Goal: Transaction & Acquisition: Purchase product/service

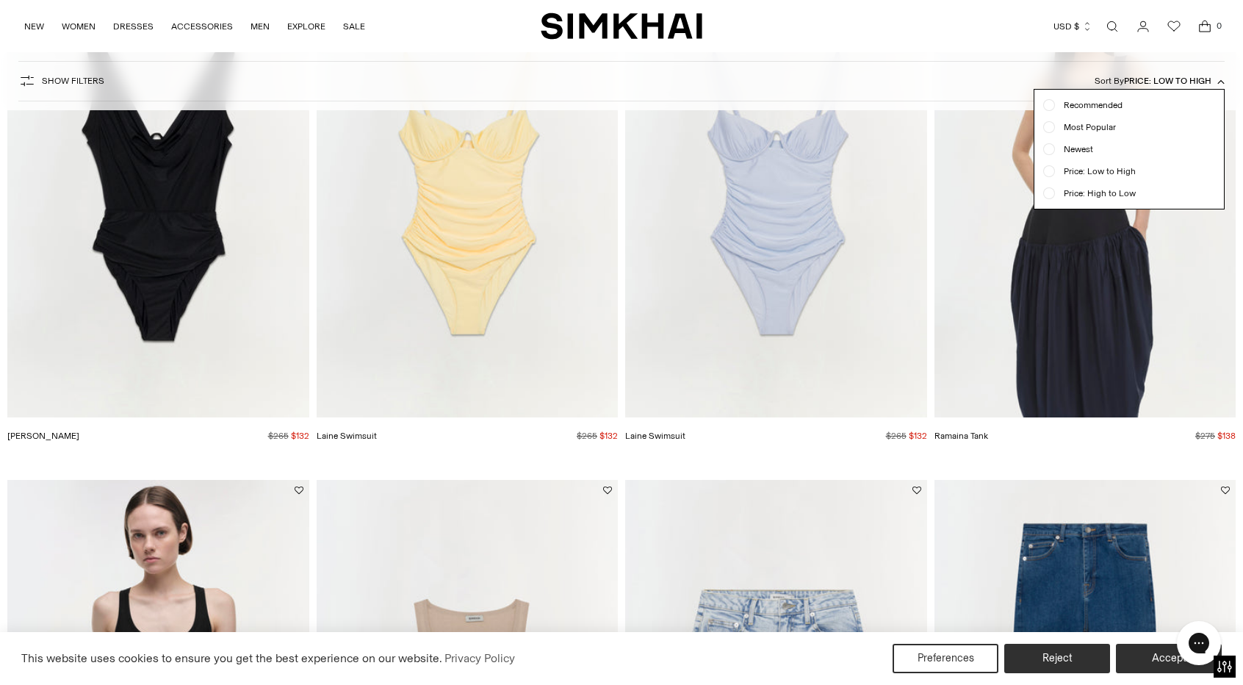
scroll to position [1715, 0]
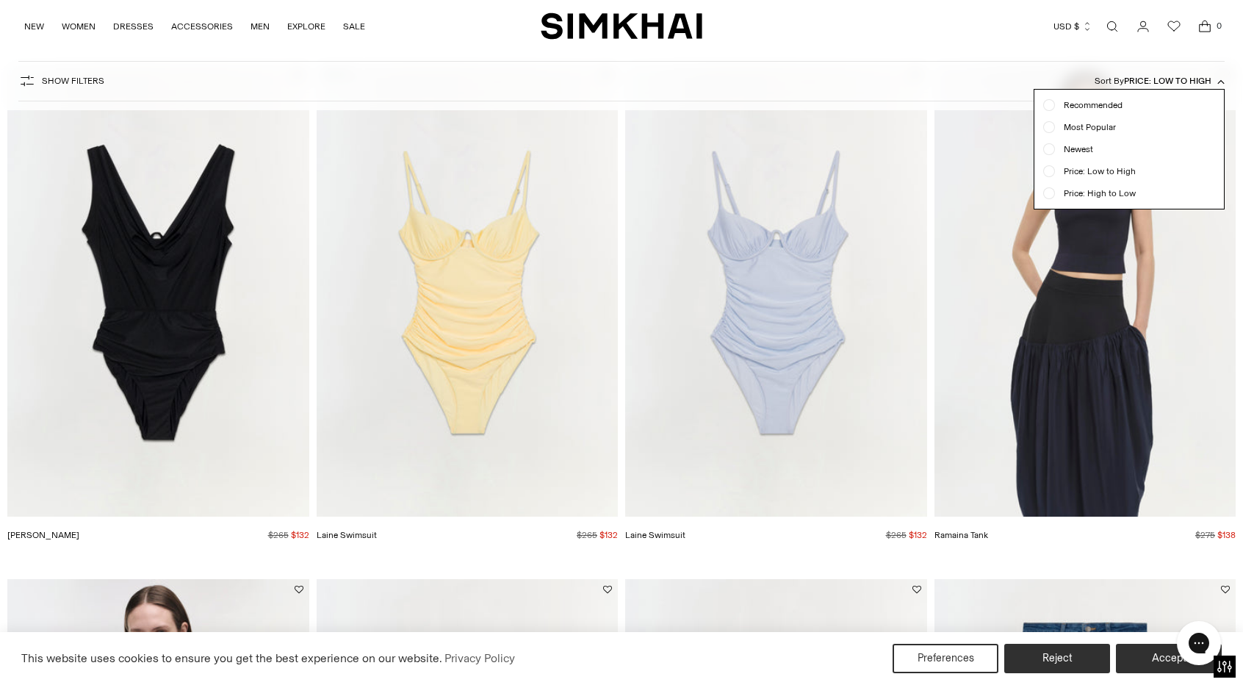
click at [733, 310] on div at bounding box center [621, 342] width 1243 height 685
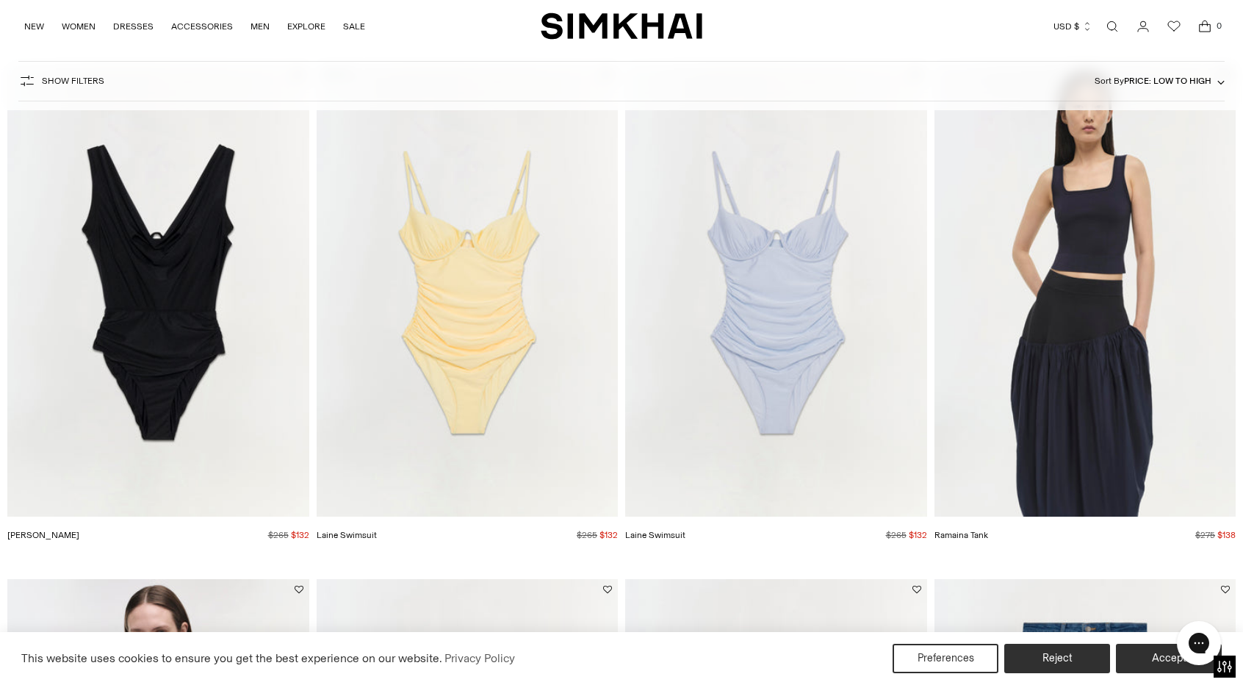
click at [0, 0] on img "Laine Swimsuit" at bounding box center [0, 0] width 0 height 0
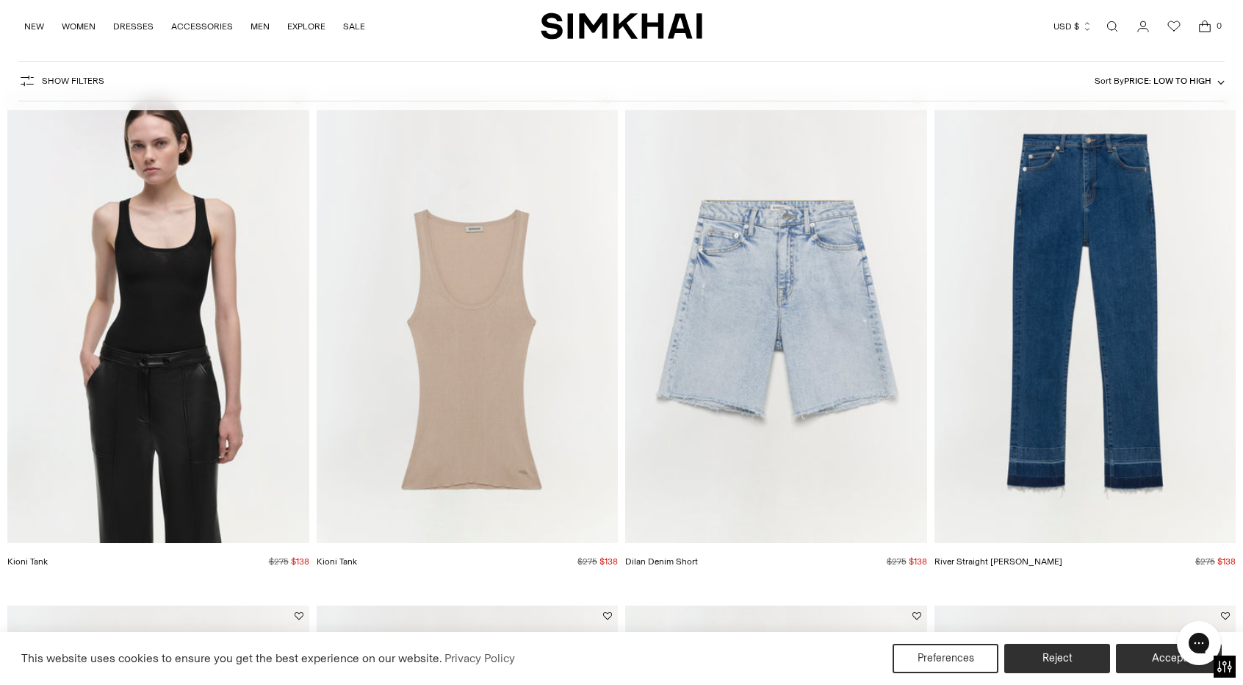
scroll to position [2223, 0]
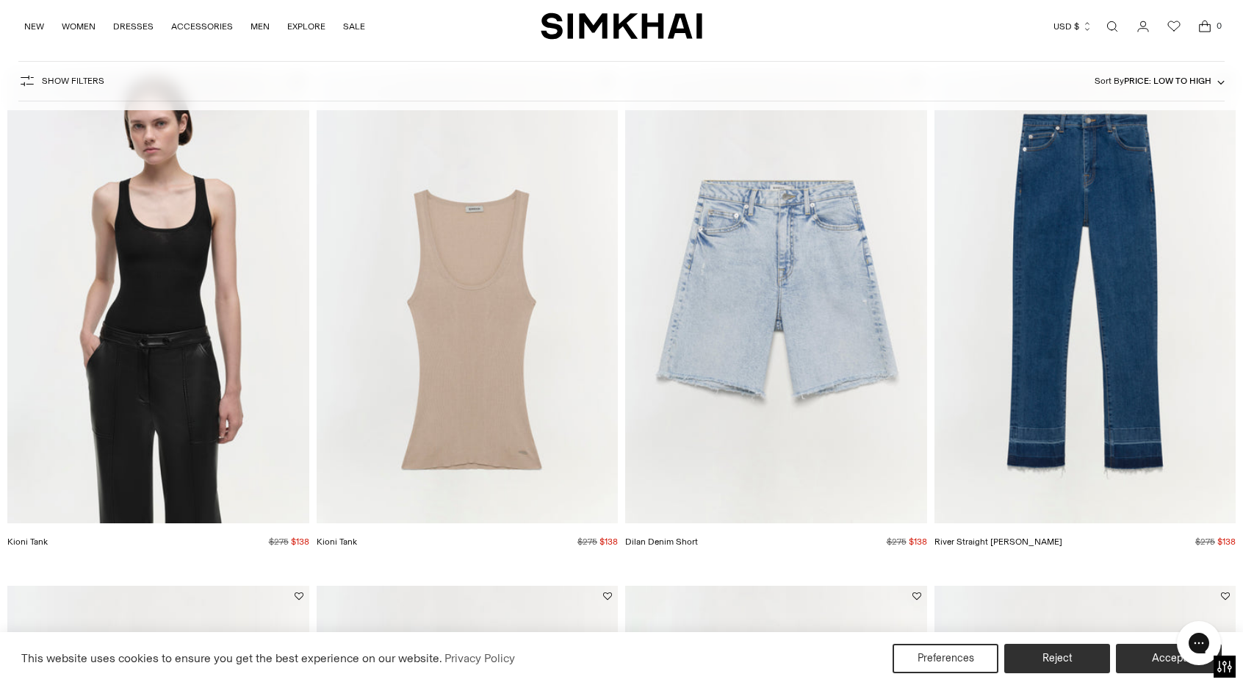
click at [0, 0] on img "River Straight Jean" at bounding box center [0, 0] width 0 height 0
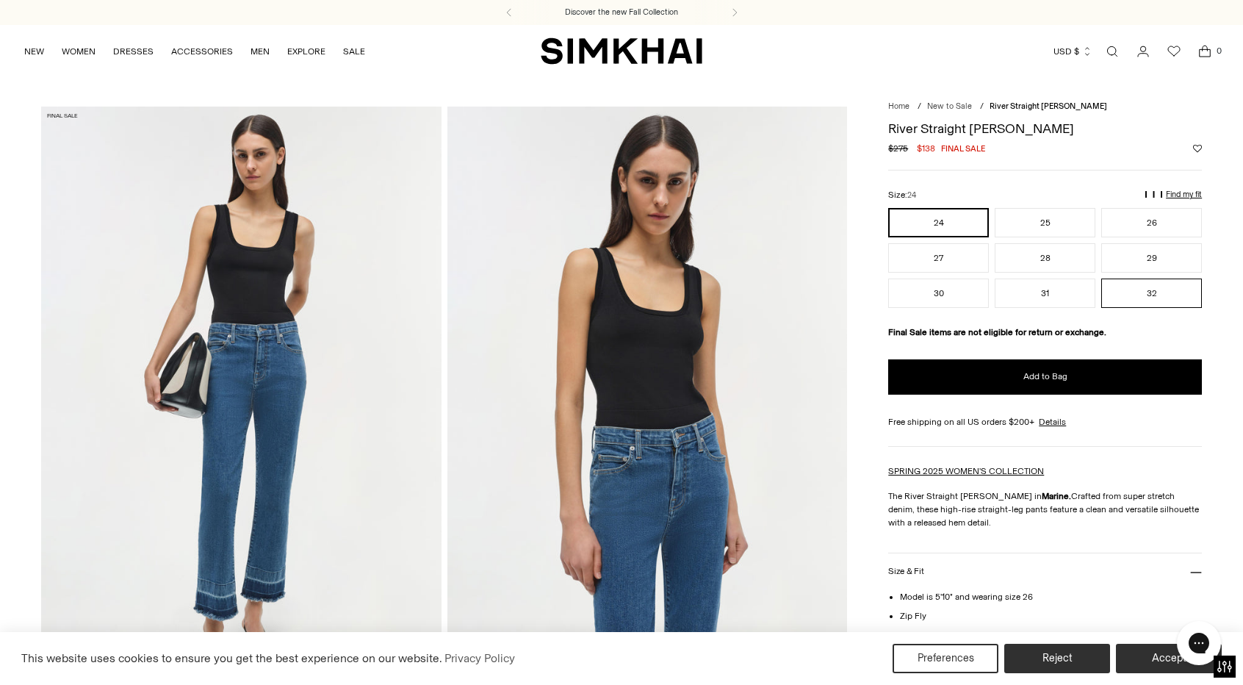
click at [1138, 294] on button "32" at bounding box center [1151, 292] width 101 height 29
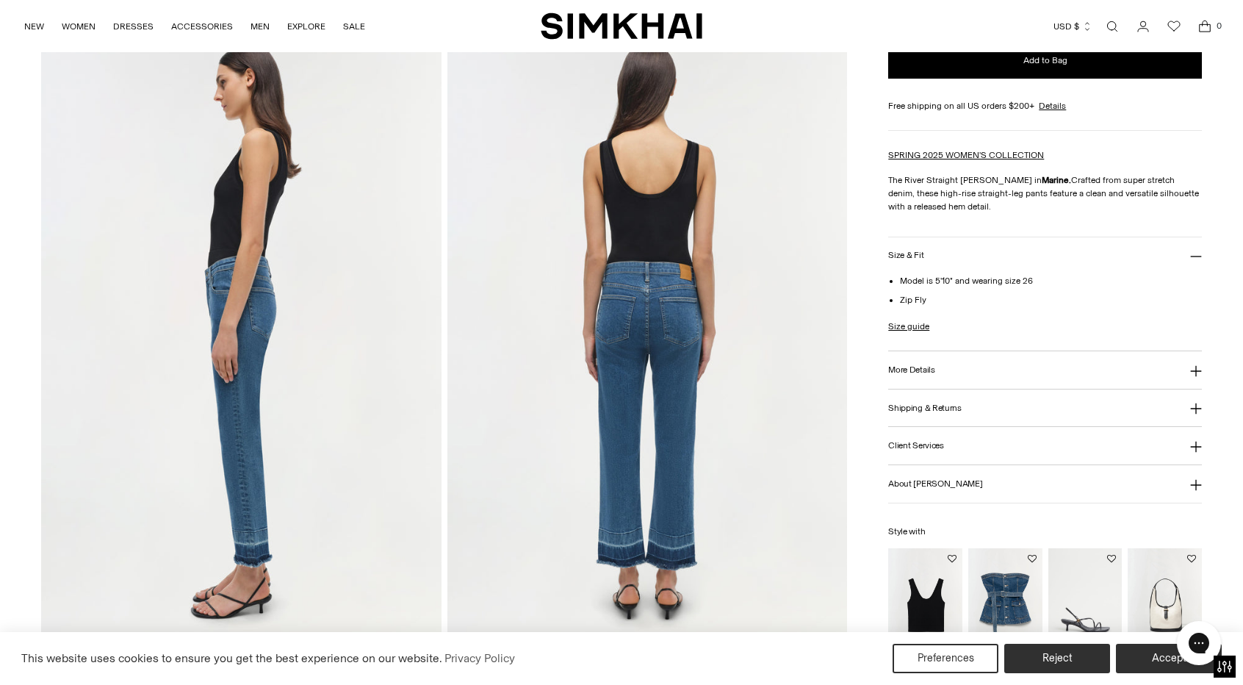
scroll to position [687, 0]
